Goal: Information Seeking & Learning: Learn about a topic

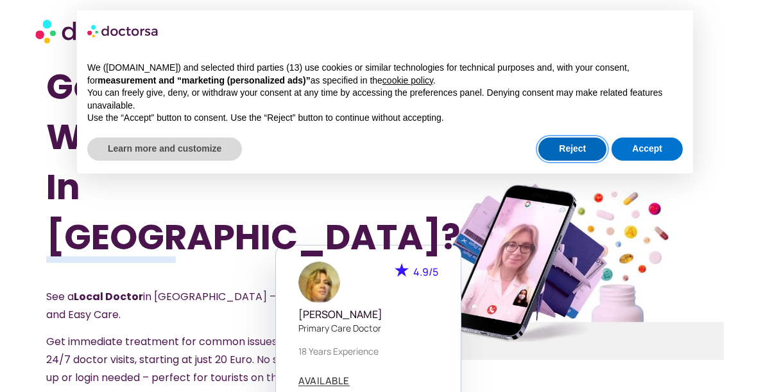
click at [563, 146] on button "Reject" at bounding box center [573, 148] width 68 height 23
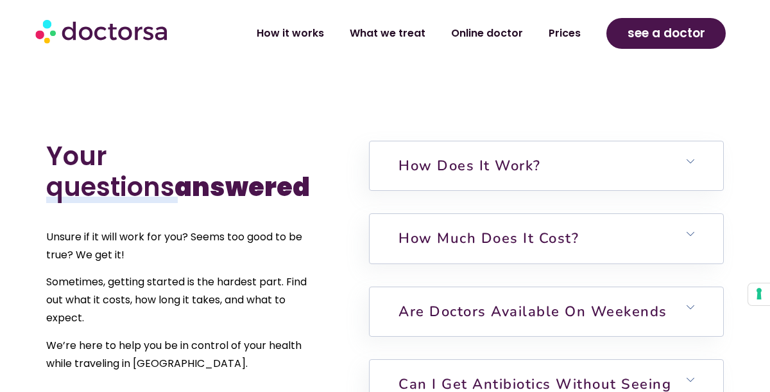
scroll to position [2633, 0]
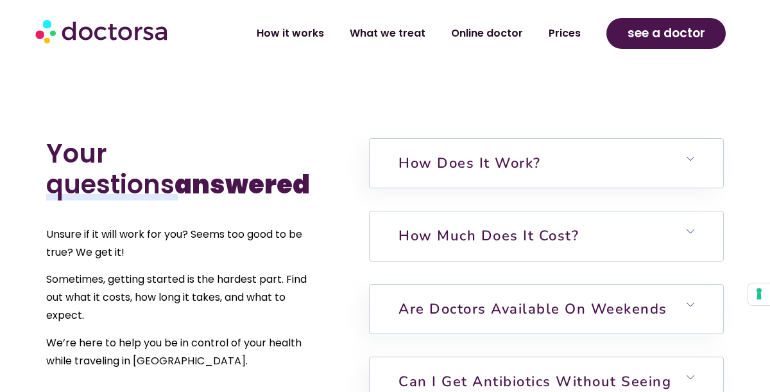
click at [408, 226] on link "How much does it cost?" at bounding box center [489, 235] width 180 height 19
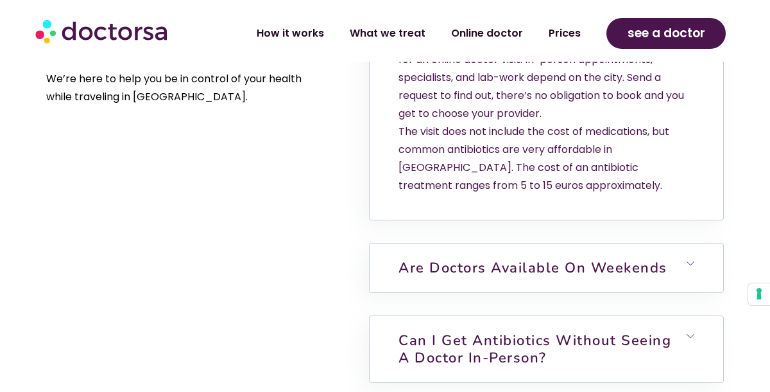
scroll to position [2902, 0]
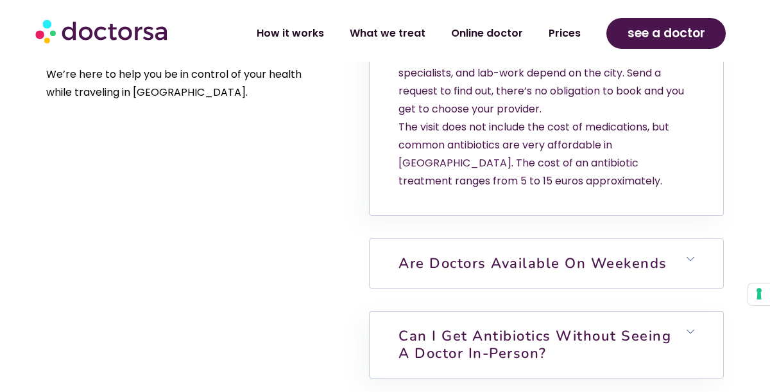
click at [605, 254] on link "Are doctors available on weekends" at bounding box center [533, 263] width 269 height 19
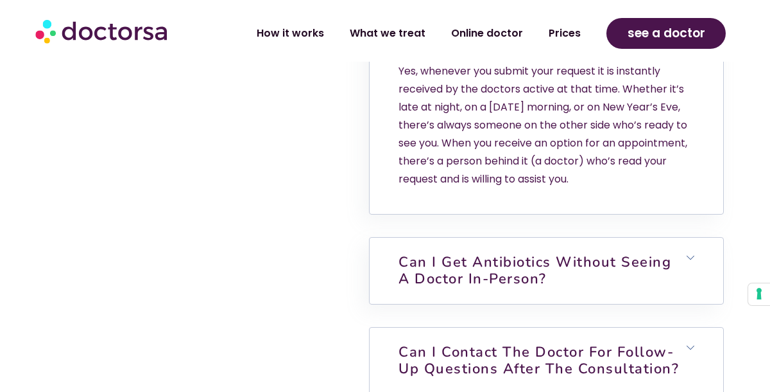
scroll to position [3148, 0]
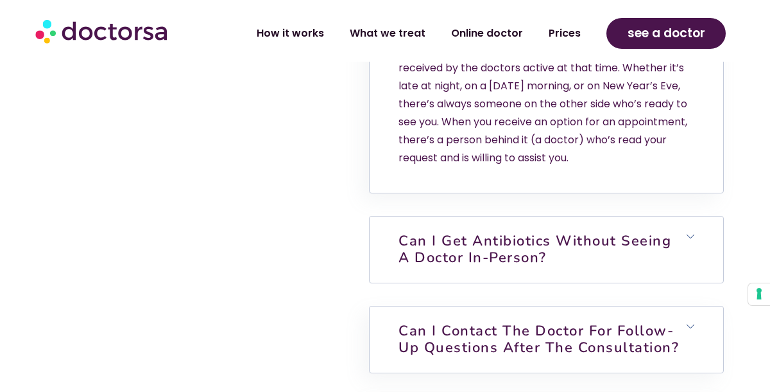
click at [549, 231] on link "Can I get antibiotics without seeing a doctor in-person?" at bounding box center [535, 249] width 273 height 36
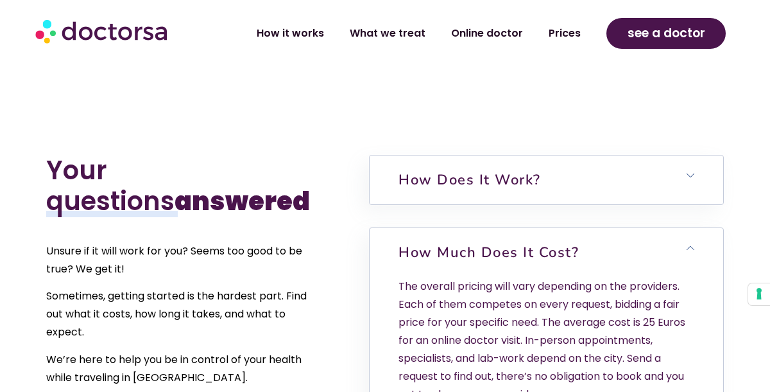
scroll to position [2610, 0]
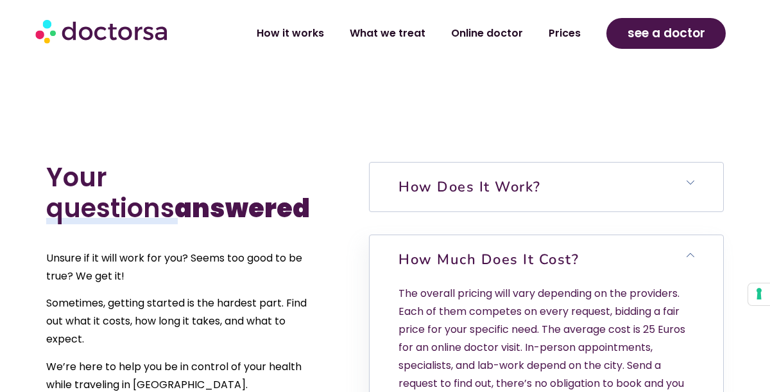
click at [497, 177] on link "How does it work?" at bounding box center [470, 186] width 142 height 19
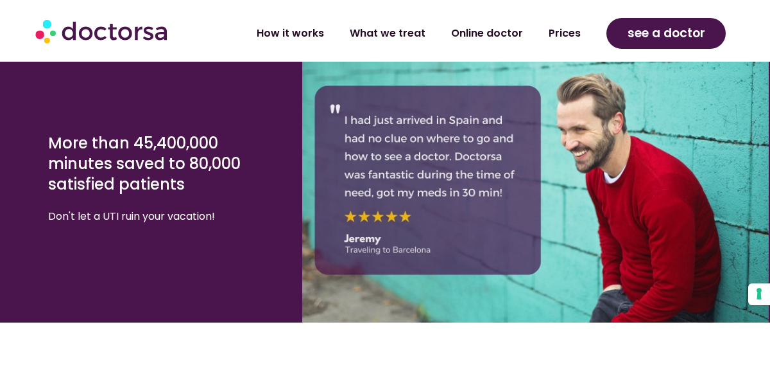
scroll to position [2261, 0]
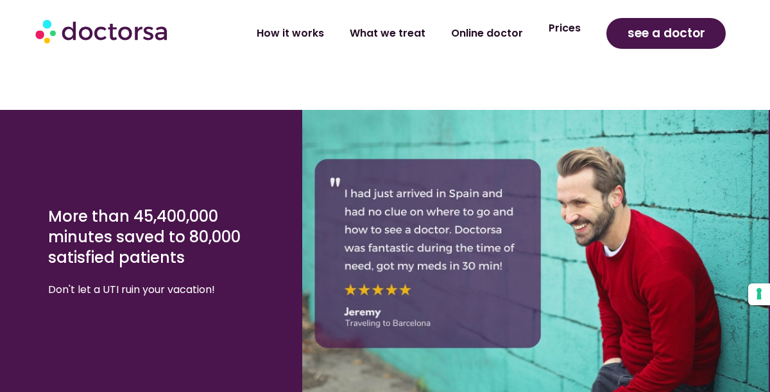
click at [574, 26] on link "Prices" at bounding box center [565, 28] width 58 height 30
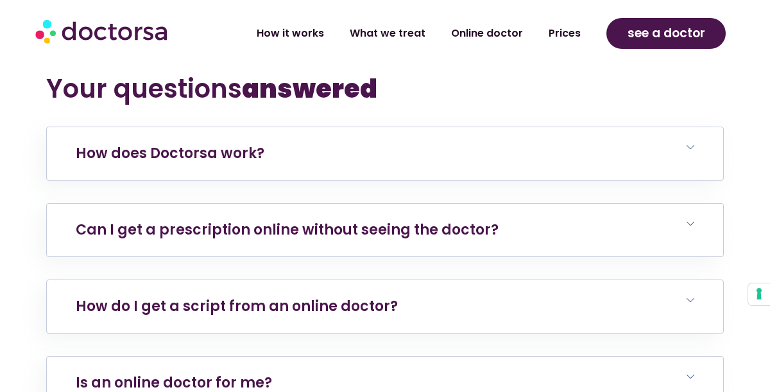
scroll to position [4504, 0]
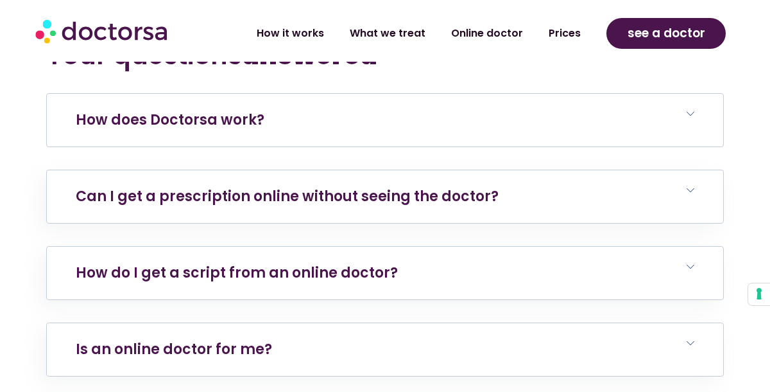
click at [239, 118] on link "How does Doctorsa work?" at bounding box center [170, 120] width 189 height 20
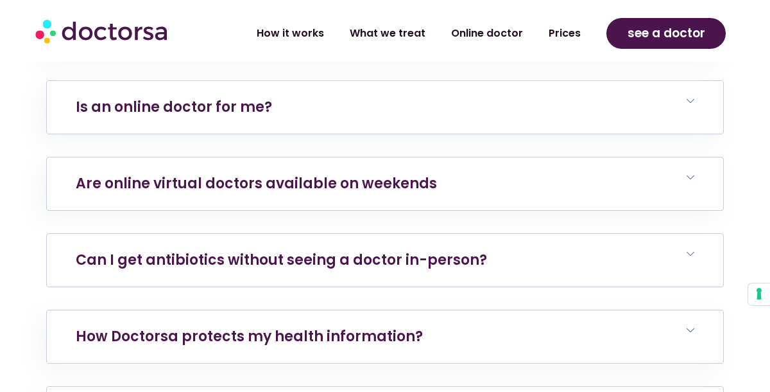
scroll to position [5027, 0]
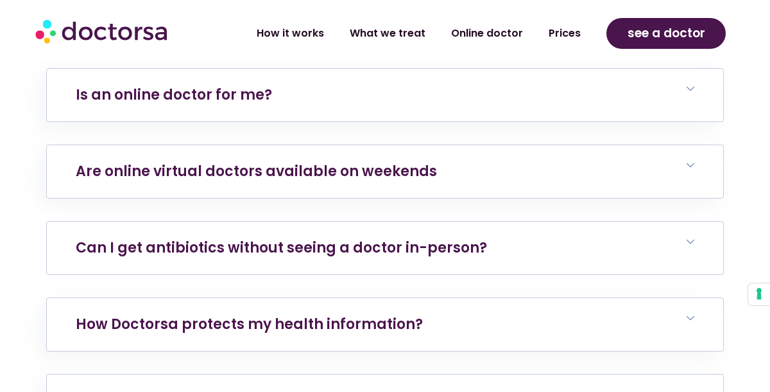
click at [265, 248] on link "Can I get antibiotics without seeing a doctor in-person?" at bounding box center [281, 247] width 411 height 20
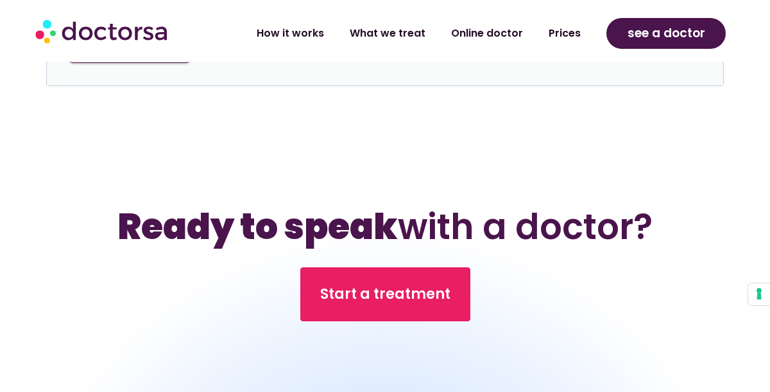
scroll to position [5612, 0]
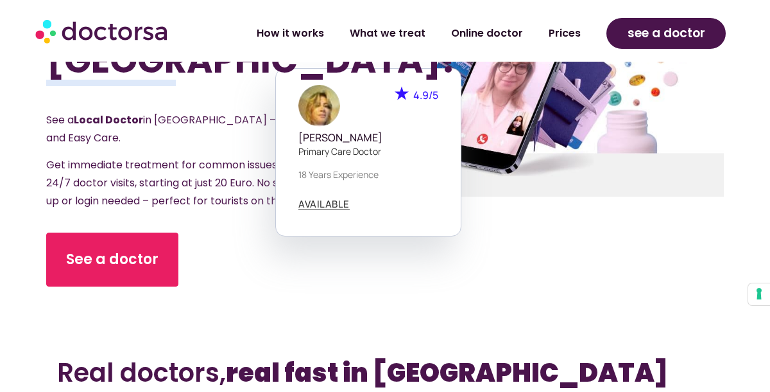
scroll to position [130, 0]
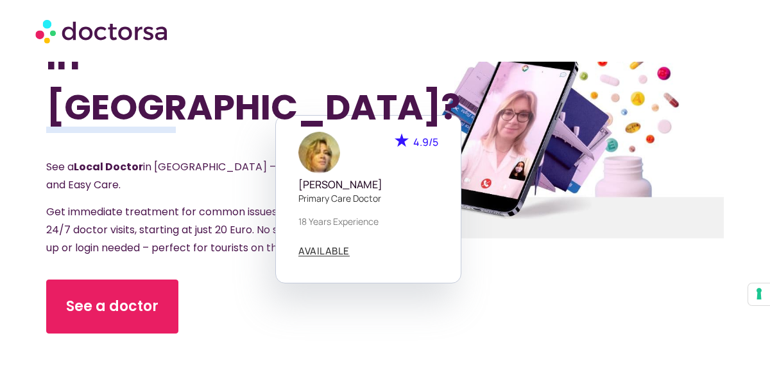
click at [220, 279] on div "See a doctor" at bounding box center [190, 306] width 288 height 54
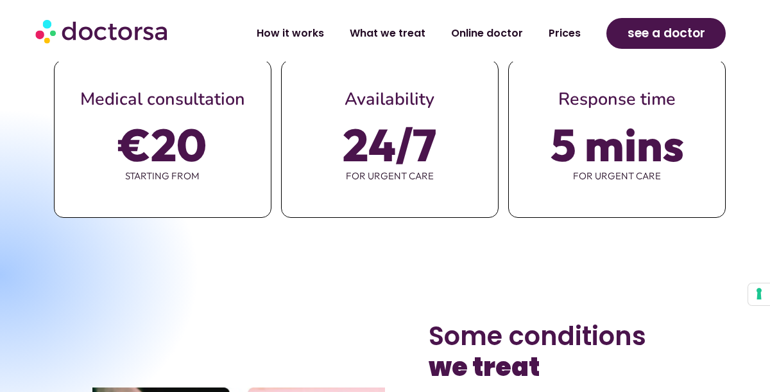
scroll to position [619, 0]
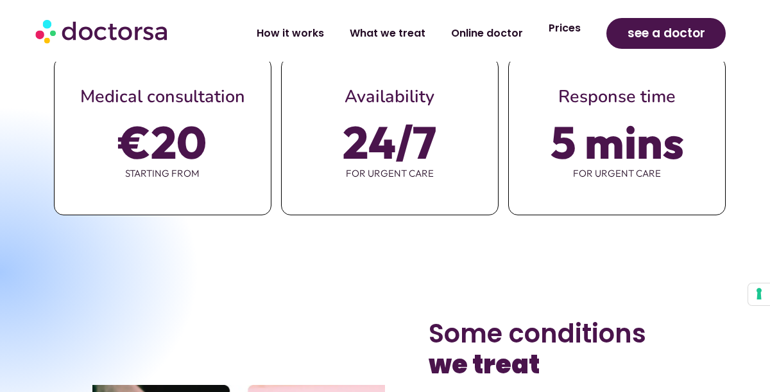
click at [570, 29] on link "Prices" at bounding box center [565, 28] width 58 height 30
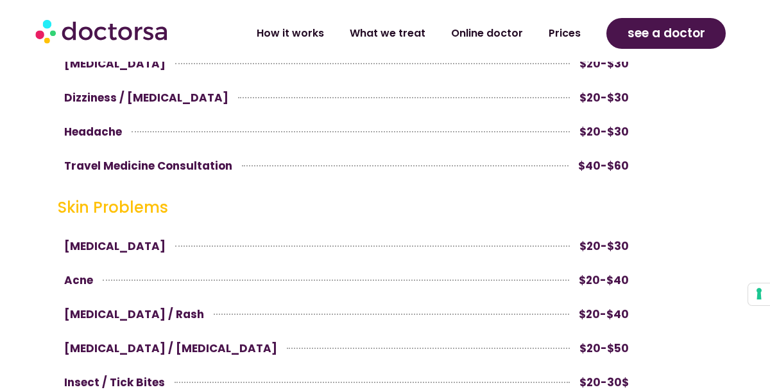
scroll to position [1237, 0]
